Goal: Find specific page/section: Find specific page/section

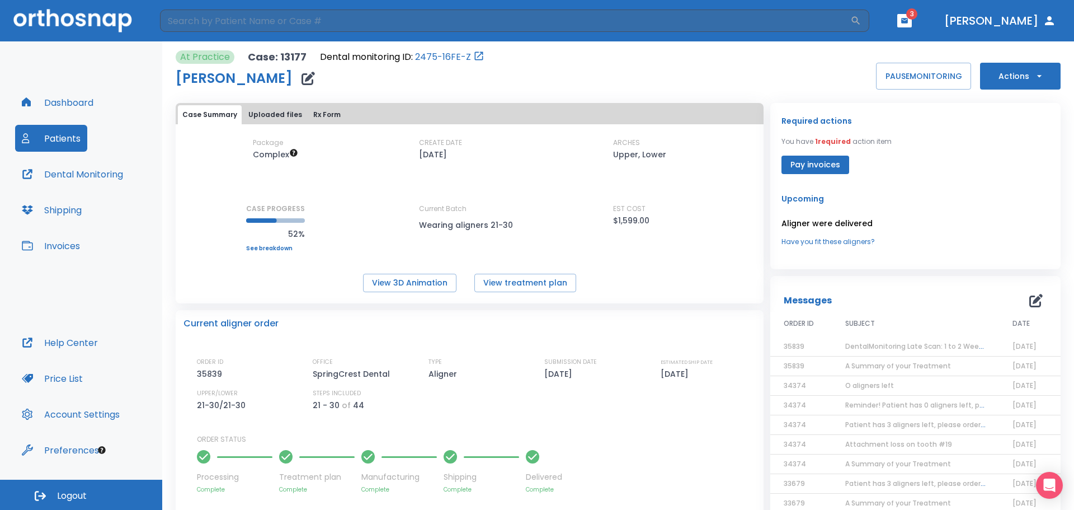
scroll to position [196, 0]
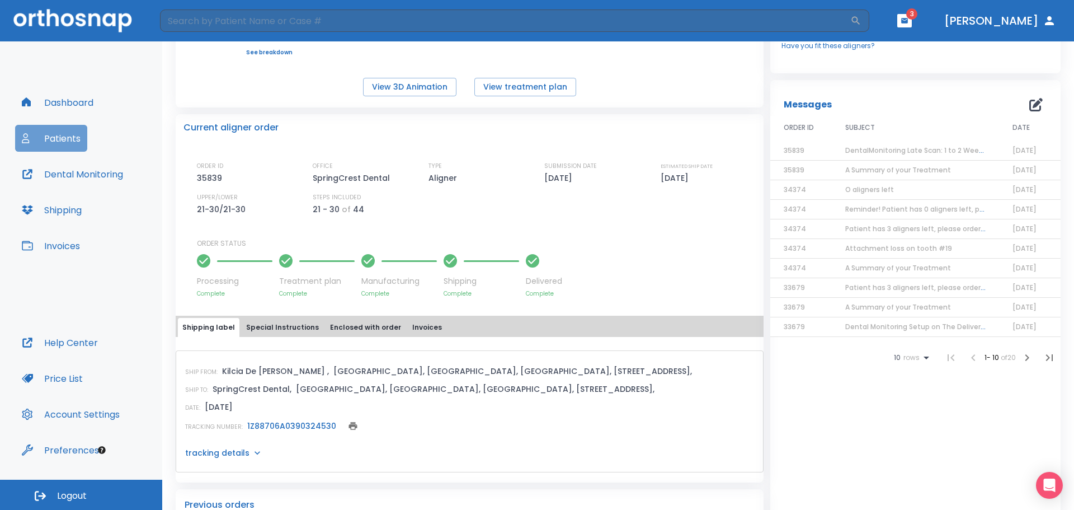
click at [60, 138] on button "Patients" at bounding box center [51, 138] width 72 height 27
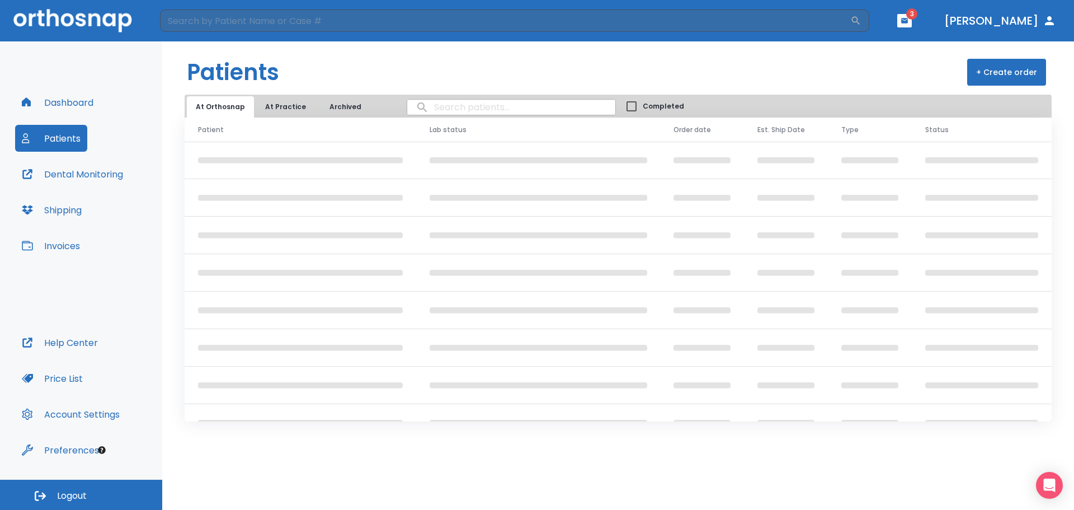
click at [451, 109] on input "search" at bounding box center [511, 107] width 208 height 22
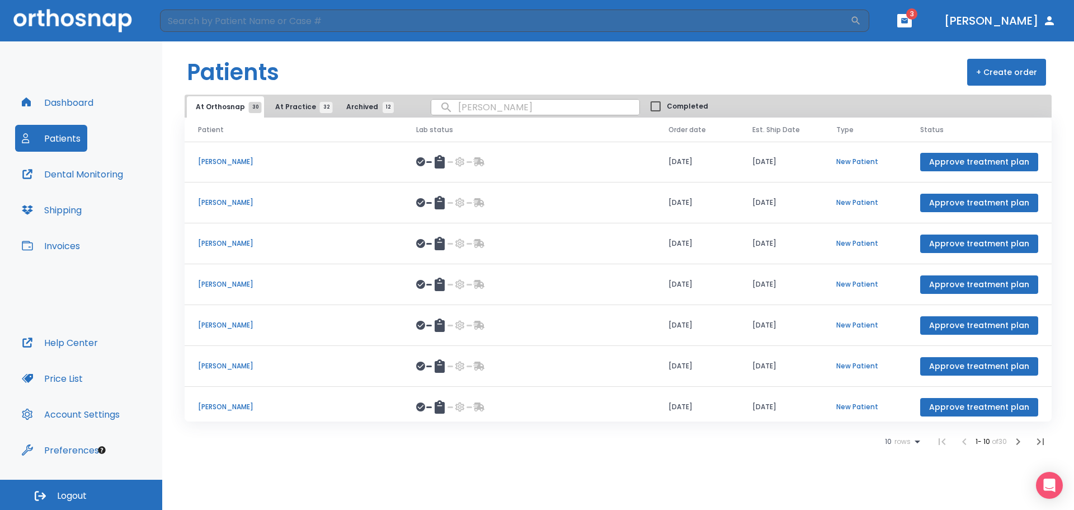
type input "[PERSON_NAME]"
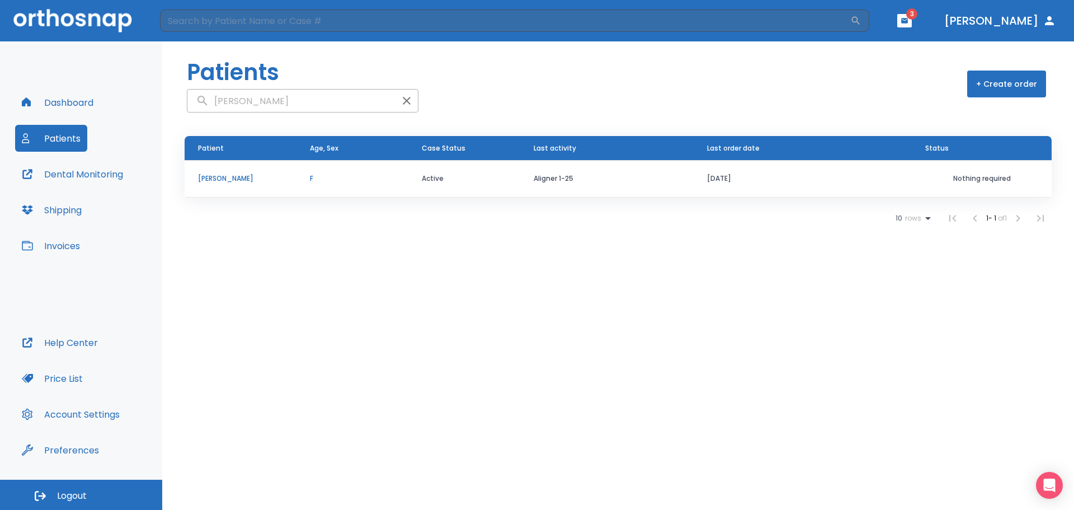
click at [228, 182] on p "[PERSON_NAME]" at bounding box center [240, 178] width 85 height 10
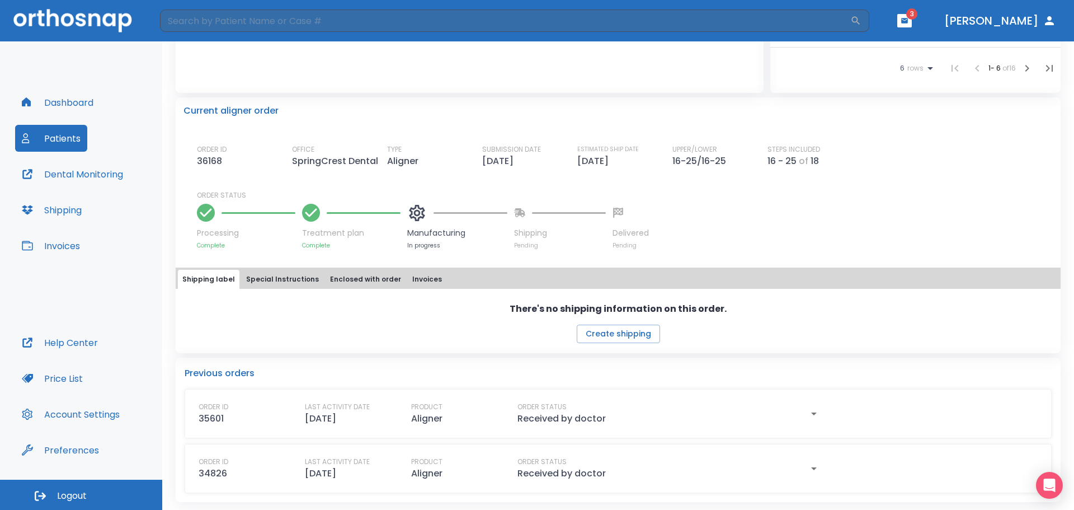
scroll to position [235, 0]
click at [66, 182] on button "Dental Monitoring" at bounding box center [72, 174] width 115 height 27
click at [71, 138] on button "Patients" at bounding box center [51, 138] width 72 height 27
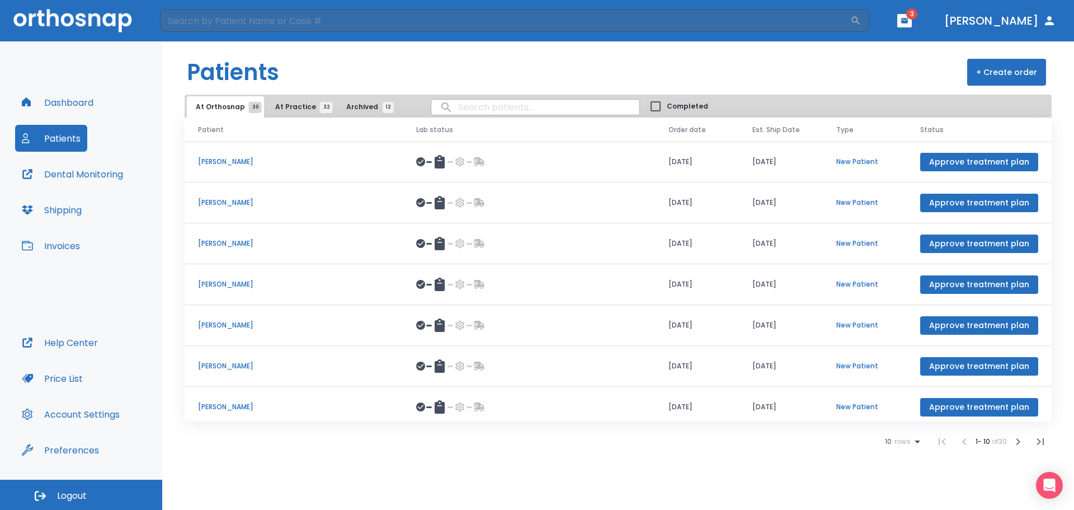
click at [516, 114] on input "search" at bounding box center [535, 107] width 208 height 22
type input "[PERSON_NAME]"
